Goal: Complete application form: Complete application form

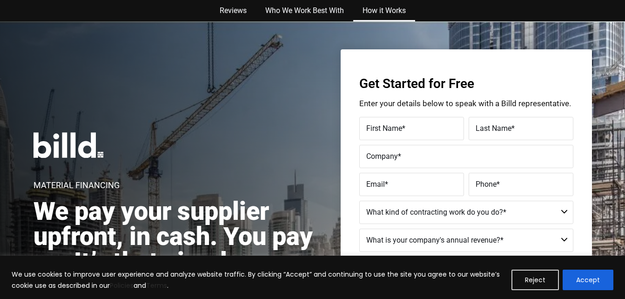
scroll to position [1749, 0]
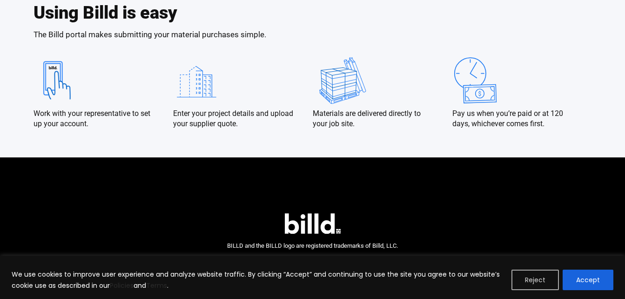
click at [547, 280] on button "Reject" at bounding box center [534, 279] width 47 height 20
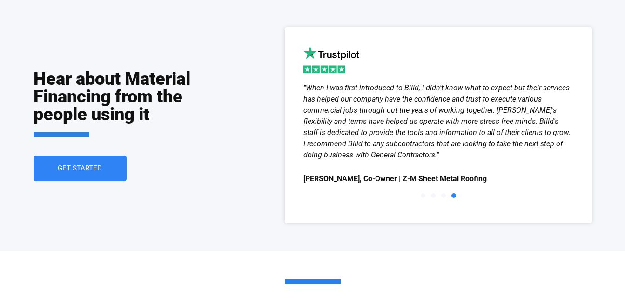
scroll to position [1301, 0]
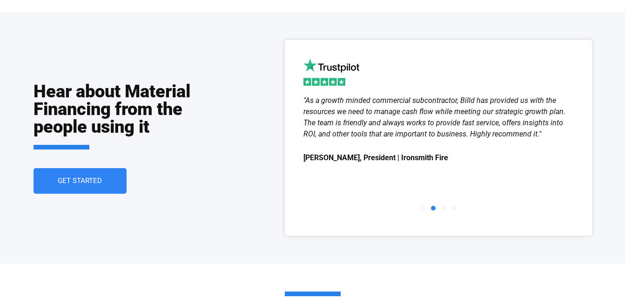
click at [423, 206] on span "Go to slide 1" at bounding box center [422, 208] width 5 height 5
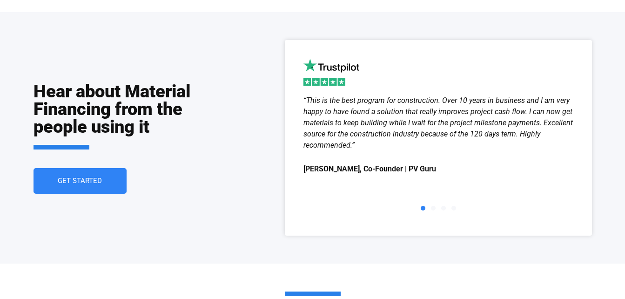
click at [433, 207] on span "Go to slide 2" at bounding box center [433, 208] width 5 height 5
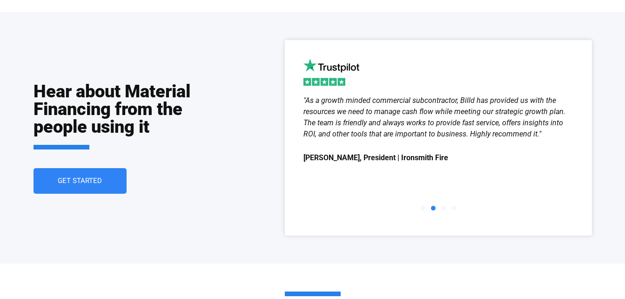
click at [442, 207] on span "Go to slide 3" at bounding box center [443, 208] width 5 height 5
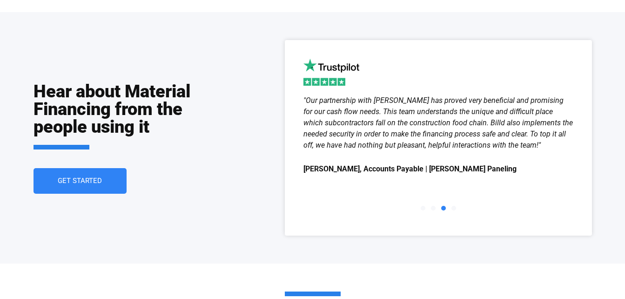
click at [453, 207] on span "Go to slide 4" at bounding box center [453, 208] width 5 height 5
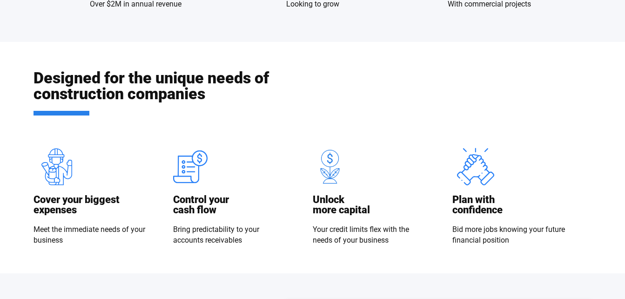
scroll to position [0, 0]
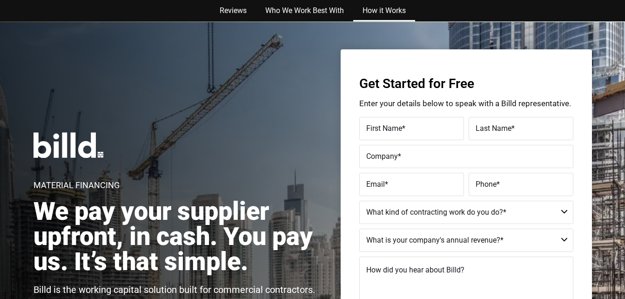
click at [388, 8] on link "How it Works" at bounding box center [384, 10] width 62 height 21
click at [322, 11] on link "Who We Work Best With" at bounding box center [304, 10] width 97 height 21
click at [230, 13] on link "Reviews" at bounding box center [233, 10] width 46 height 21
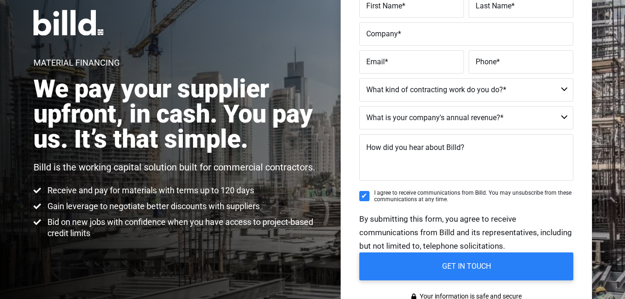
scroll to position [79, 0]
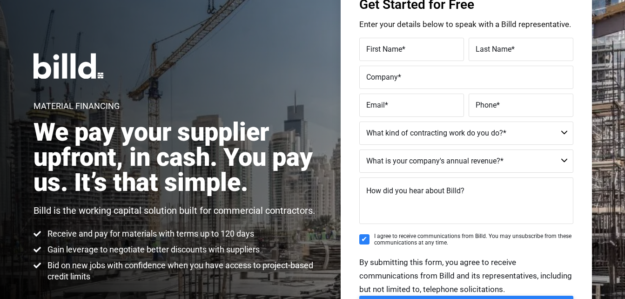
click at [563, 160] on select "$40M + $25M - $40M $8M - $25M $4M - $8M $2M - $4M $1M - $2M Less than $1M" at bounding box center [466, 160] width 214 height 23
select select "Less than $1M"
click at [359, 149] on select "$40M + $25M - $40M $8M - $25M $4M - $8M $2M - $4M $1M - $2M Less than $1M" at bounding box center [466, 160] width 214 height 23
click at [565, 132] on select "Commercial Commercial and Residential Residential Not a Contractor" at bounding box center [466, 132] width 214 height 23
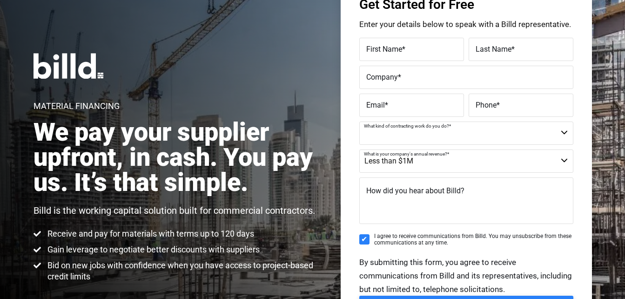
select select "Commercial and Residential"
click at [359, 121] on select "Commercial Commercial and Residential Residential Not a Contractor" at bounding box center [466, 132] width 214 height 23
click at [410, 53] on label "First Name *" at bounding box center [411, 49] width 91 height 13
click at [410, 53] on input "First Name *" at bounding box center [411, 49] width 105 height 23
type input "Todd"
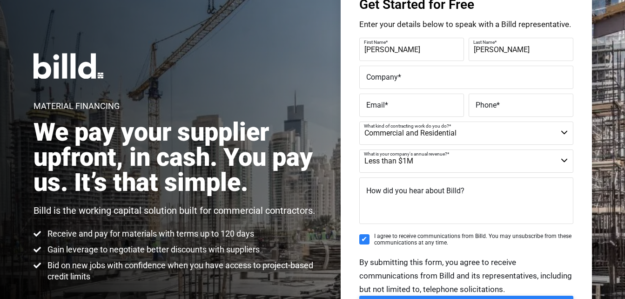
type input "Tucker"
click at [344, 83] on div "Get Started for Free Enter your details below to speak with a Billd representat…" at bounding box center [465, 167] width 251 height 394
click at [389, 79] on span "Company" at bounding box center [382, 77] width 32 height 9
click at [389, 79] on input "Company *" at bounding box center [466, 77] width 214 height 23
type input "A to ZSolutions"
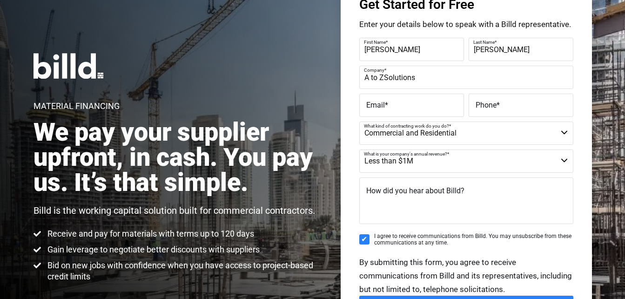
type input "todd@a-zsolutions.net"
type input "(714) 707-0929"
click at [446, 107] on input "todd@a-zsolutions.net" at bounding box center [411, 104] width 105 height 23
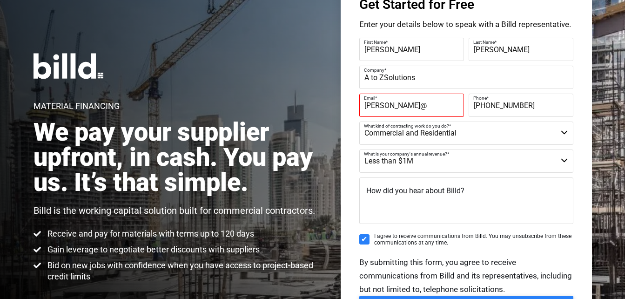
type input "todd@BROKEROFRECORDSERVICES.COM"
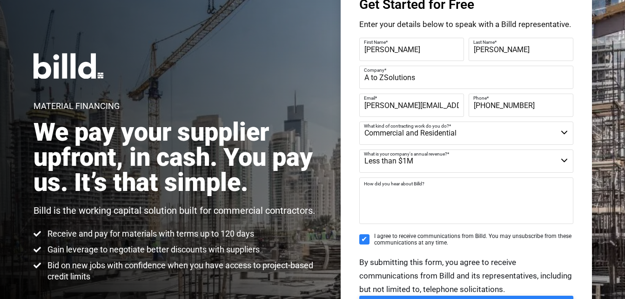
click at [471, 189] on textarea "How did you hear about Billd?" at bounding box center [466, 200] width 214 height 47
click at [364, 240] on input "I agree to receive communications from Billd. You may unsubscribe from these co…" at bounding box center [364, 239] width 10 height 10
checkbox input "false"
click at [381, 187] on span "How did you hear about Billd?" at bounding box center [415, 190] width 98 height 9
click at [381, 187] on textarea "How did you hear about Billd?" at bounding box center [466, 200] width 214 height 47
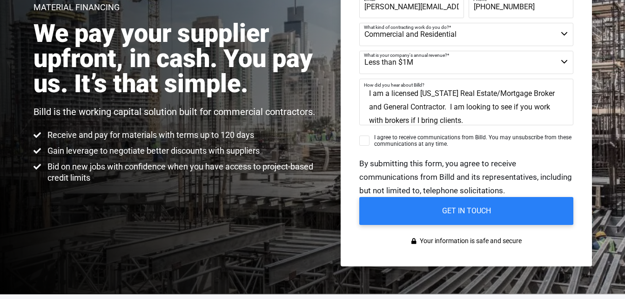
scroll to position [190, 0]
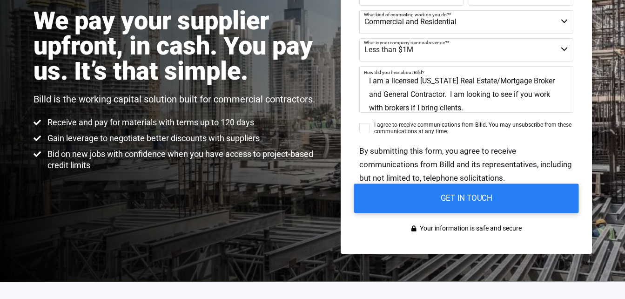
type textarea "I am a licensed California Real Estate/Mortgage Broker and General Contractor. …"
click at [459, 206] on input "GET IN TOUCH" at bounding box center [465, 198] width 225 height 29
